Goal: Transaction & Acquisition: Purchase product/service

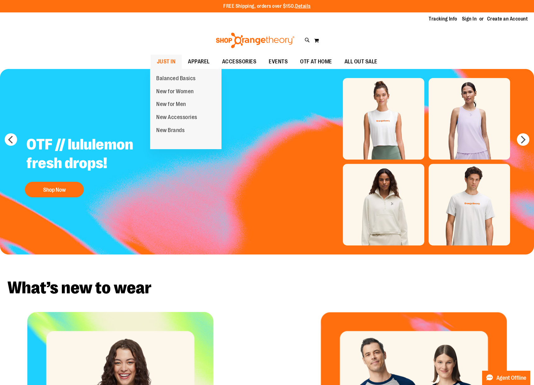
type input "**********"
click at [177, 60] on span at bounding box center [180, 60] width 6 height 3
click at [166, 62] on span "JUST IN" at bounding box center [166, 62] width 19 height 14
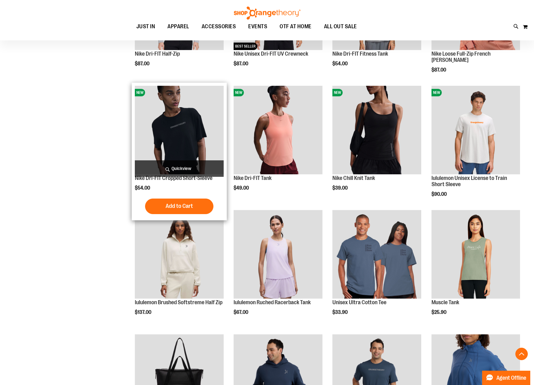
scroll to position [313, 0]
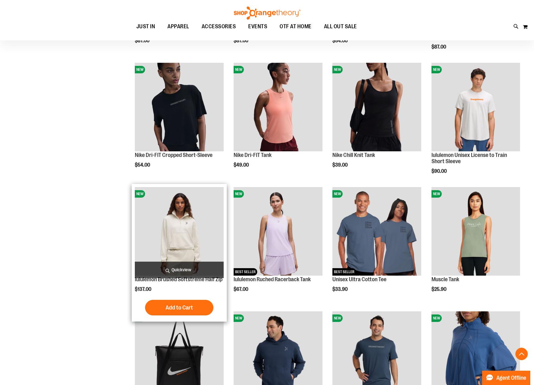
type input "**********"
click at [177, 269] on span "Quickview" at bounding box center [179, 270] width 89 height 16
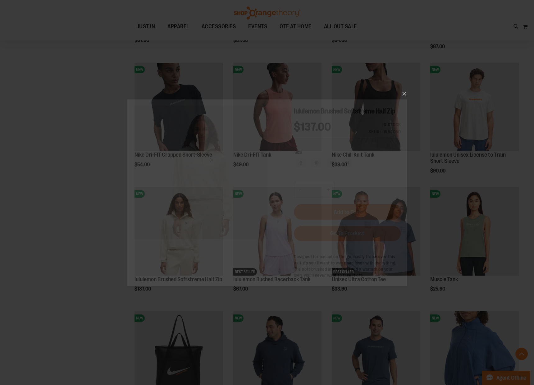
scroll to position [0, 0]
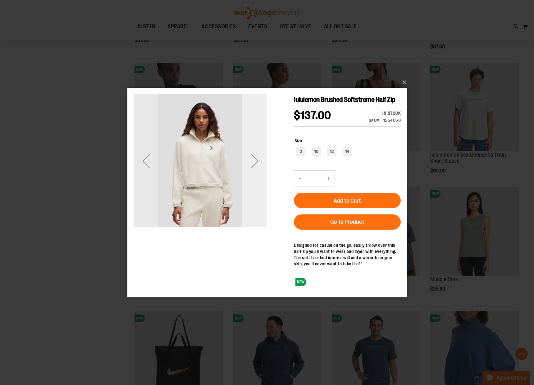
click at [255, 167] on div "Next" at bounding box center [254, 160] width 25 height 25
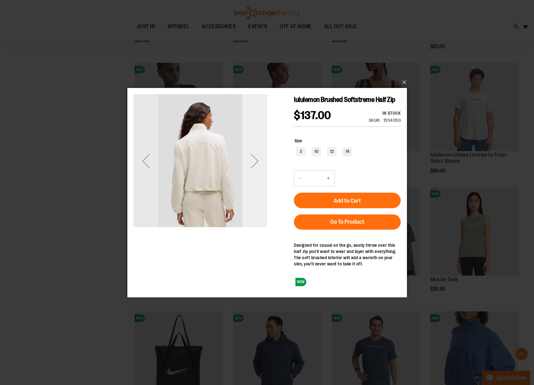
click at [255, 167] on div "Next" at bounding box center [254, 160] width 25 height 25
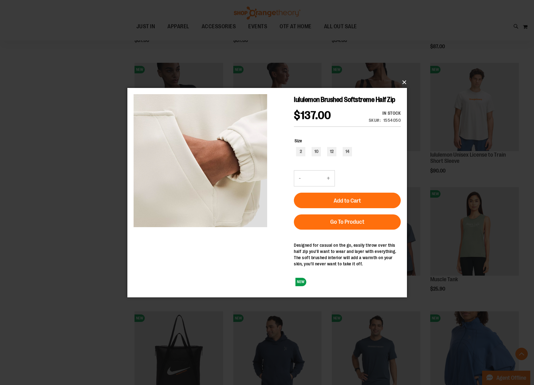
click at [403, 79] on button "×" at bounding box center [269, 83] width 280 height 14
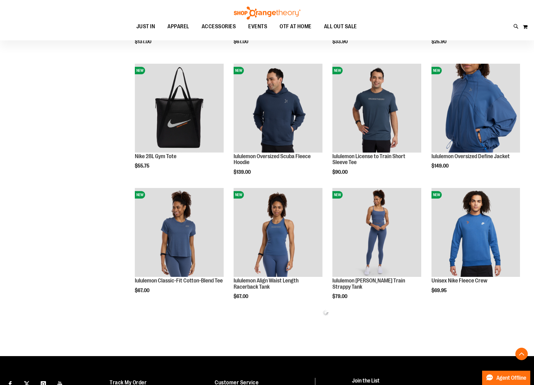
scroll to position [561, 0]
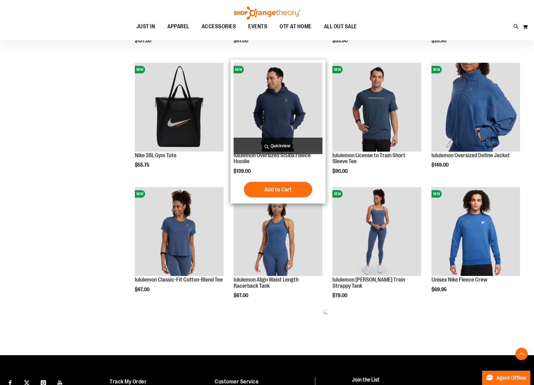
click at [275, 145] on span "Quickview" at bounding box center [278, 146] width 89 height 16
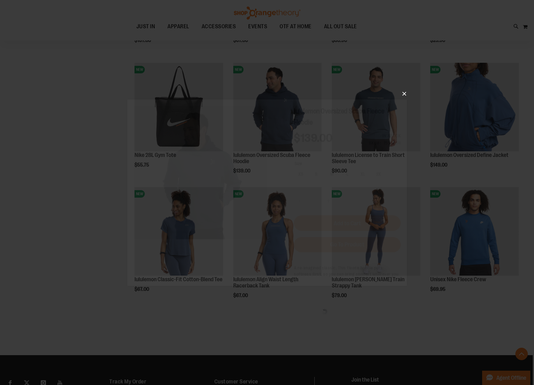
scroll to position [0, 0]
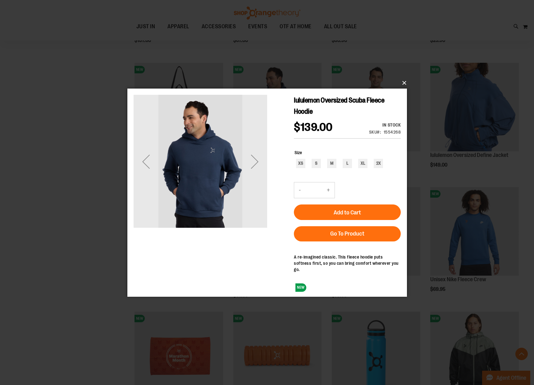
click at [401, 84] on button "×" at bounding box center [269, 83] width 280 height 14
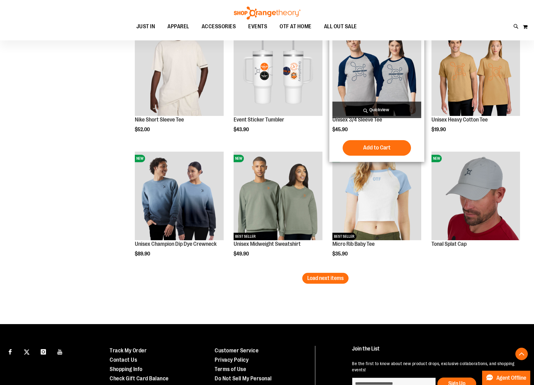
scroll to position [978, 0]
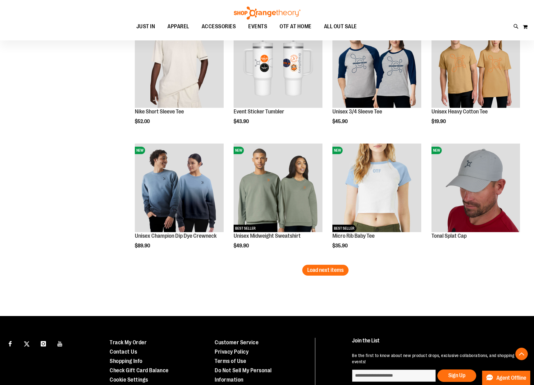
click at [326, 272] on span "Load next items" at bounding box center [325, 270] width 36 height 6
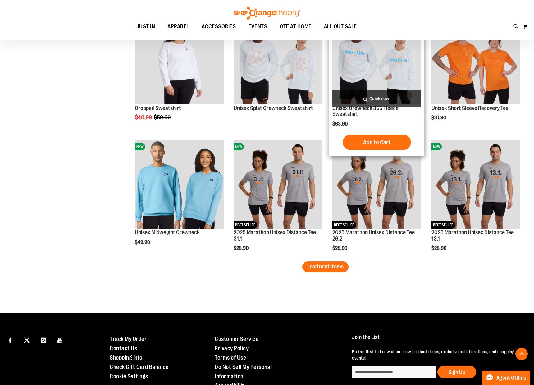
scroll to position [1356, 0]
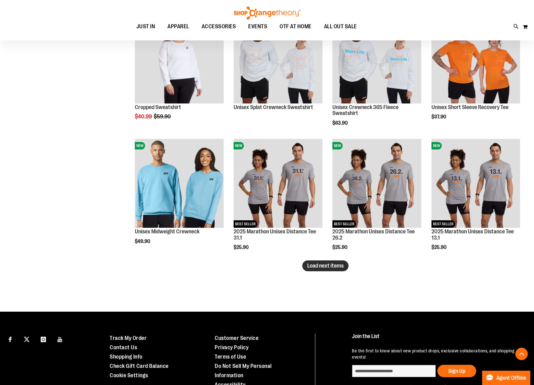
click at [324, 263] on span "Load next items" at bounding box center [325, 266] width 36 height 6
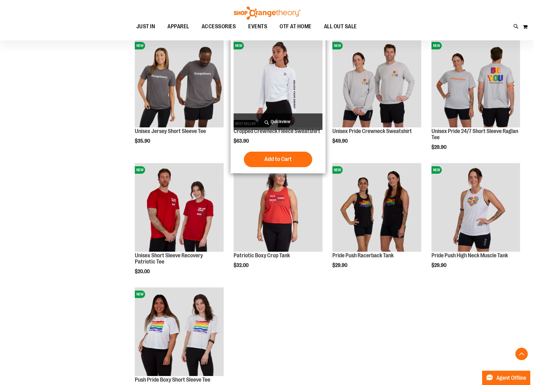
scroll to position [1583, 0]
